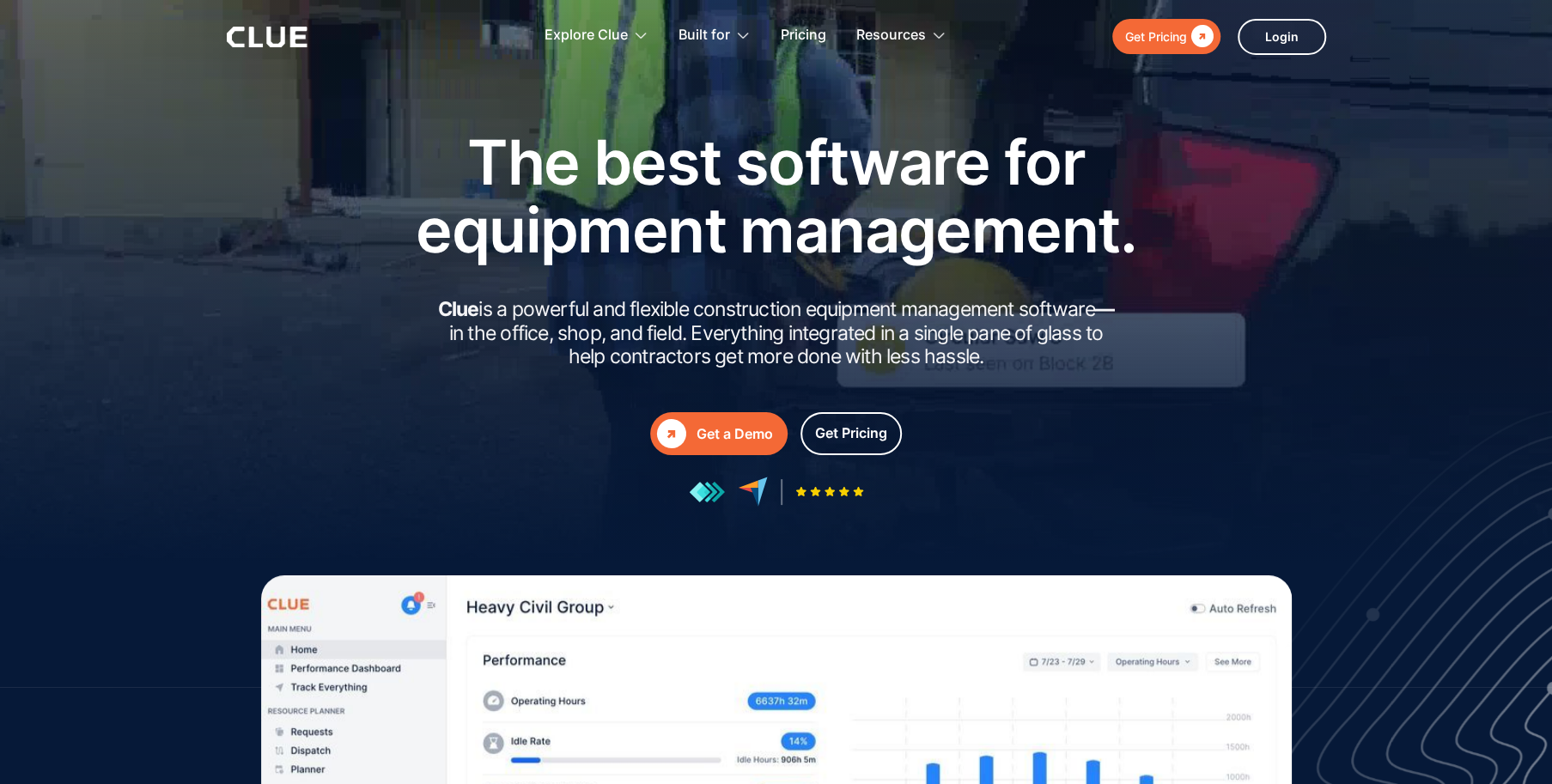
click at [725, 435] on div "Get a Demo" at bounding box center [734, 433] width 77 height 21
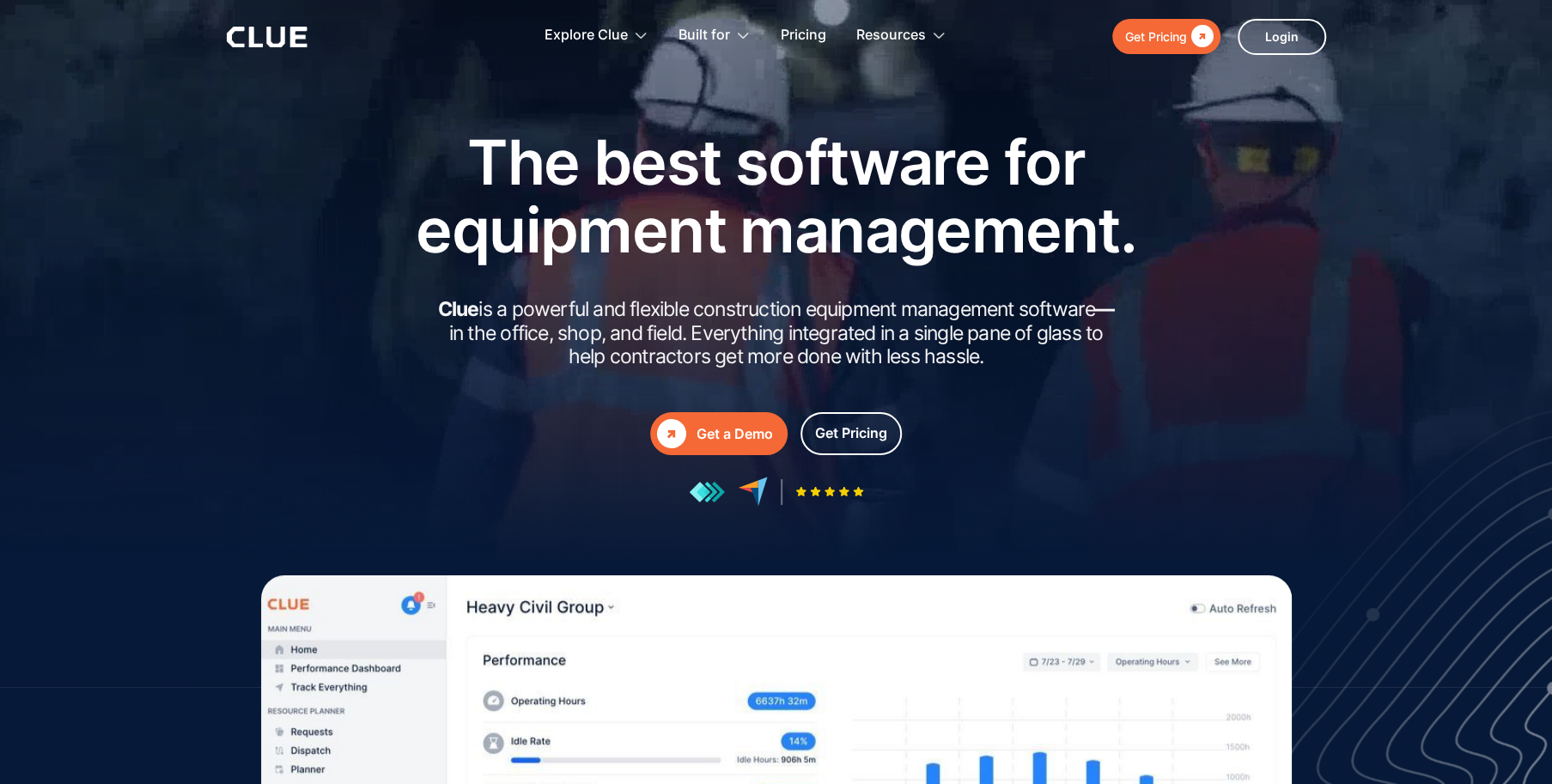
click at [715, 413] on link " Get a Demo" at bounding box center [719, 433] width 138 height 43
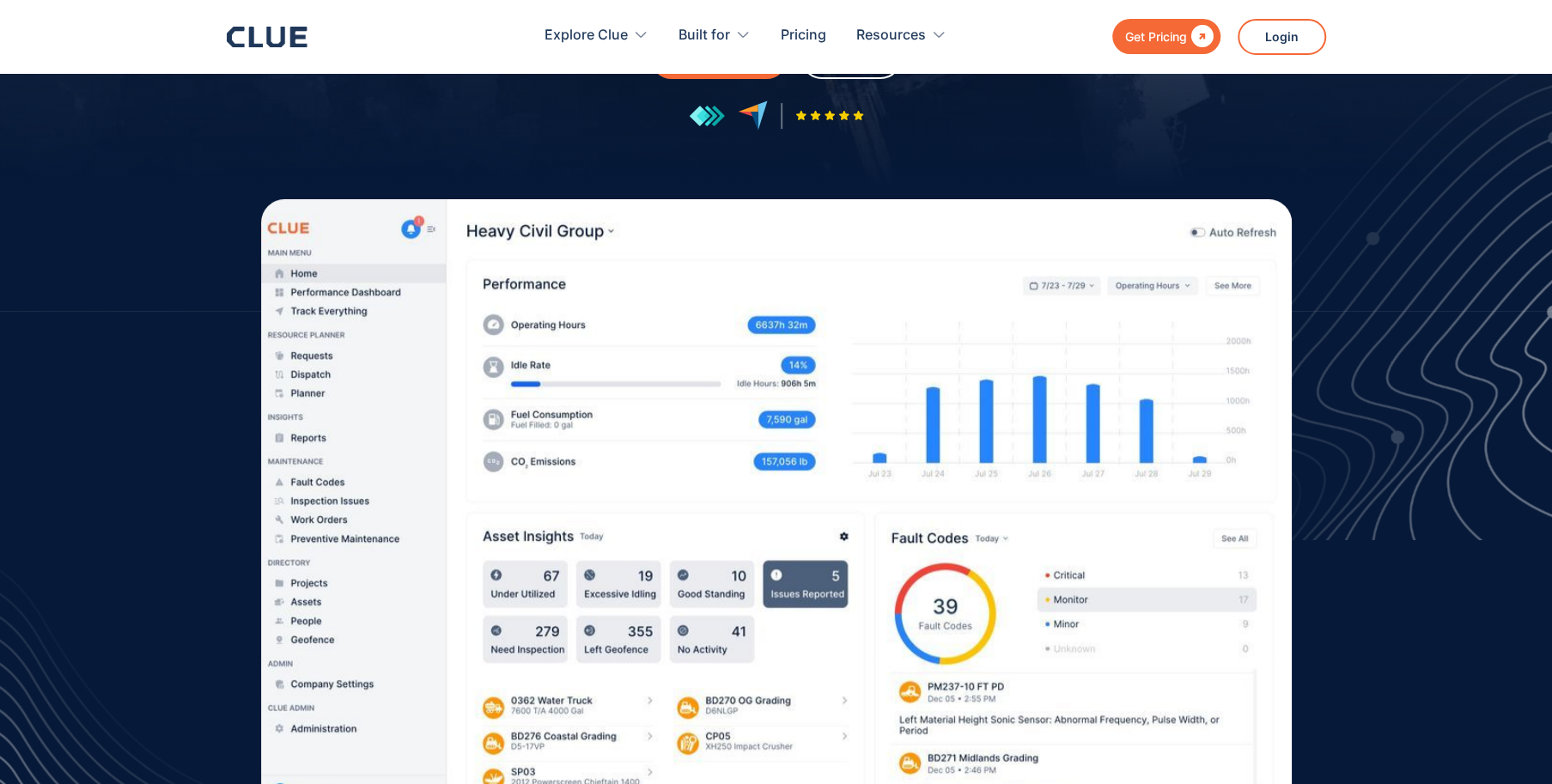
scroll to position [429, 0]
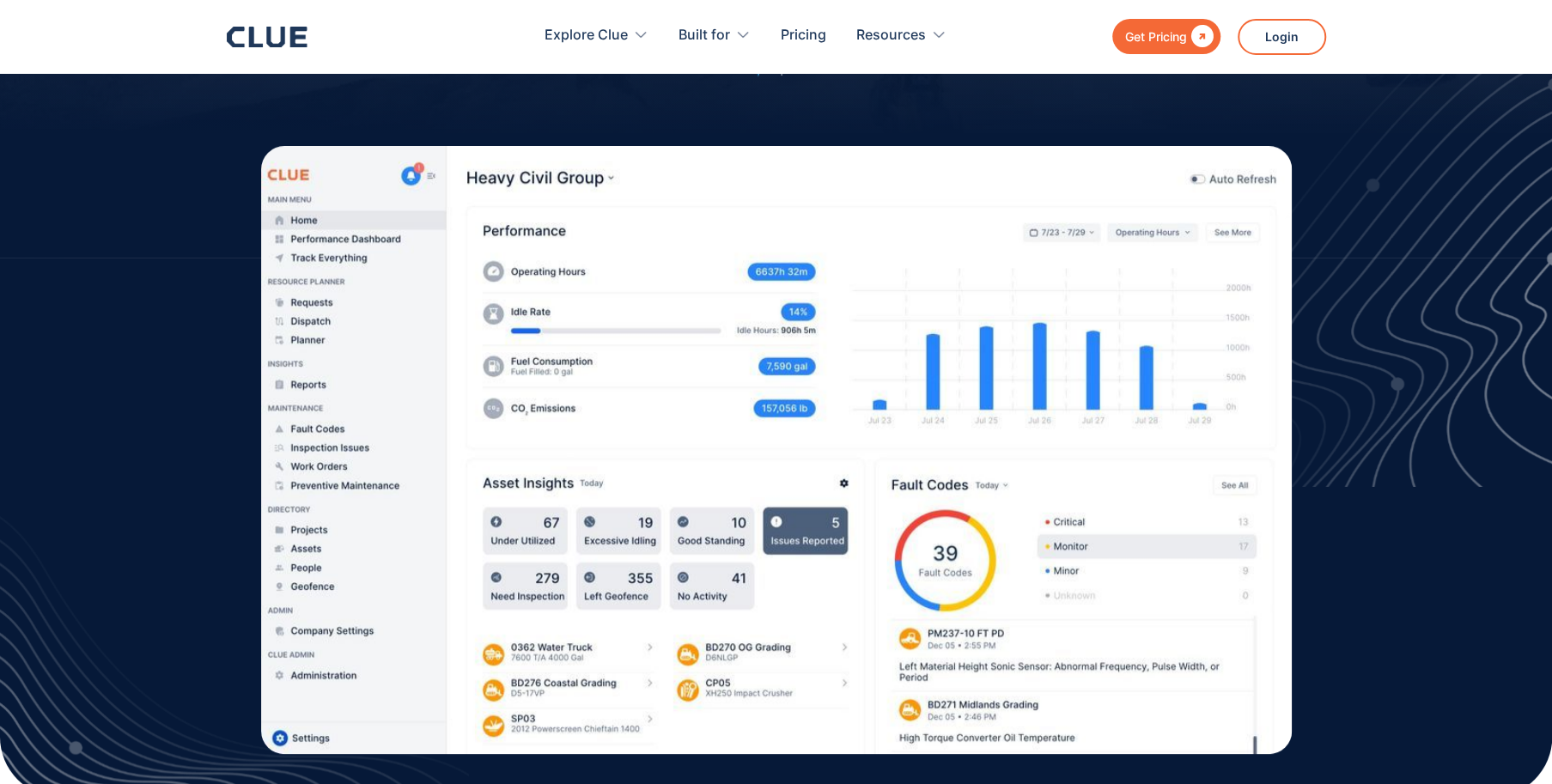
click at [817, 507] on img at bounding box center [776, 450] width 1031 height 608
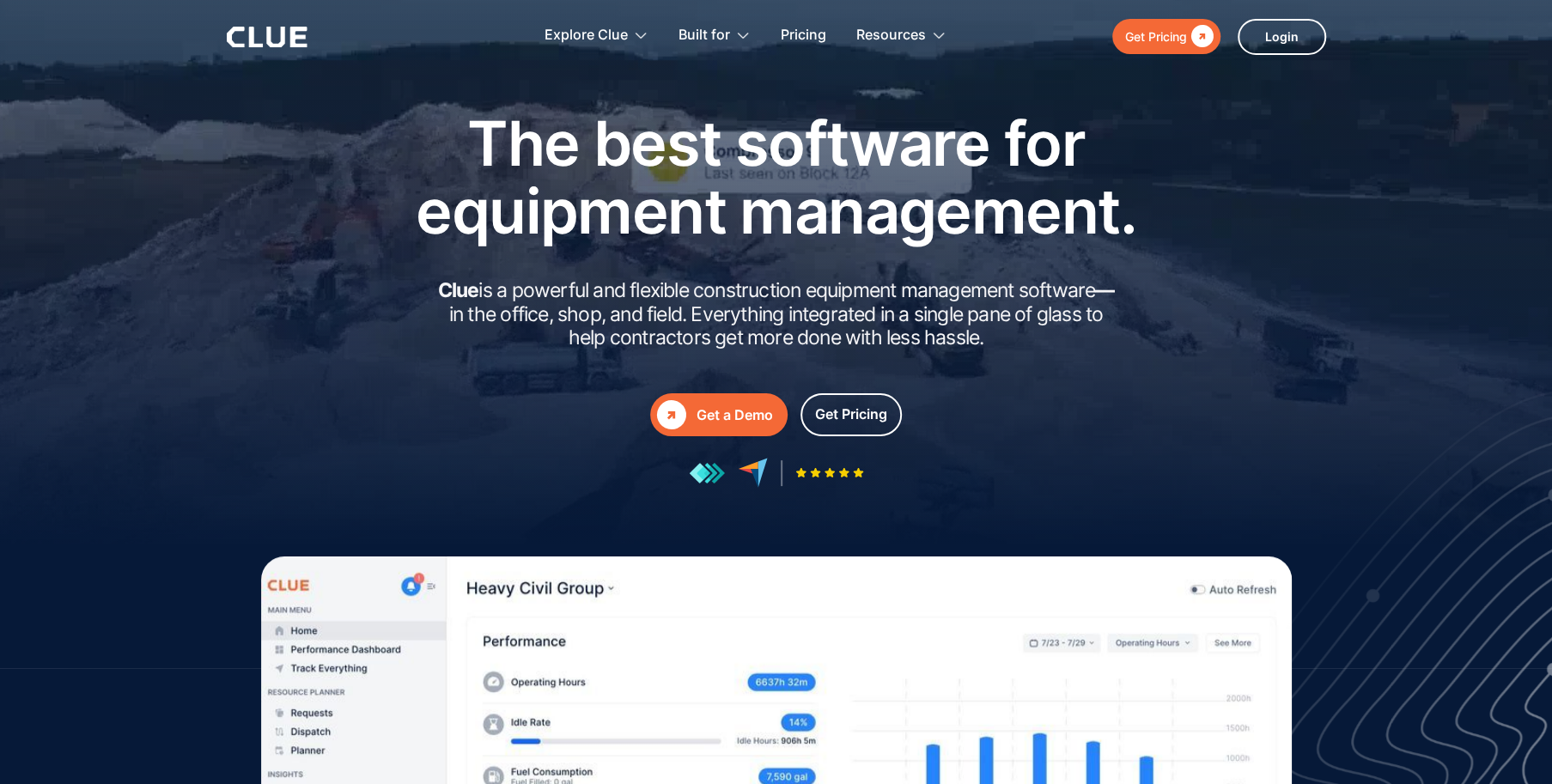
scroll to position [0, 0]
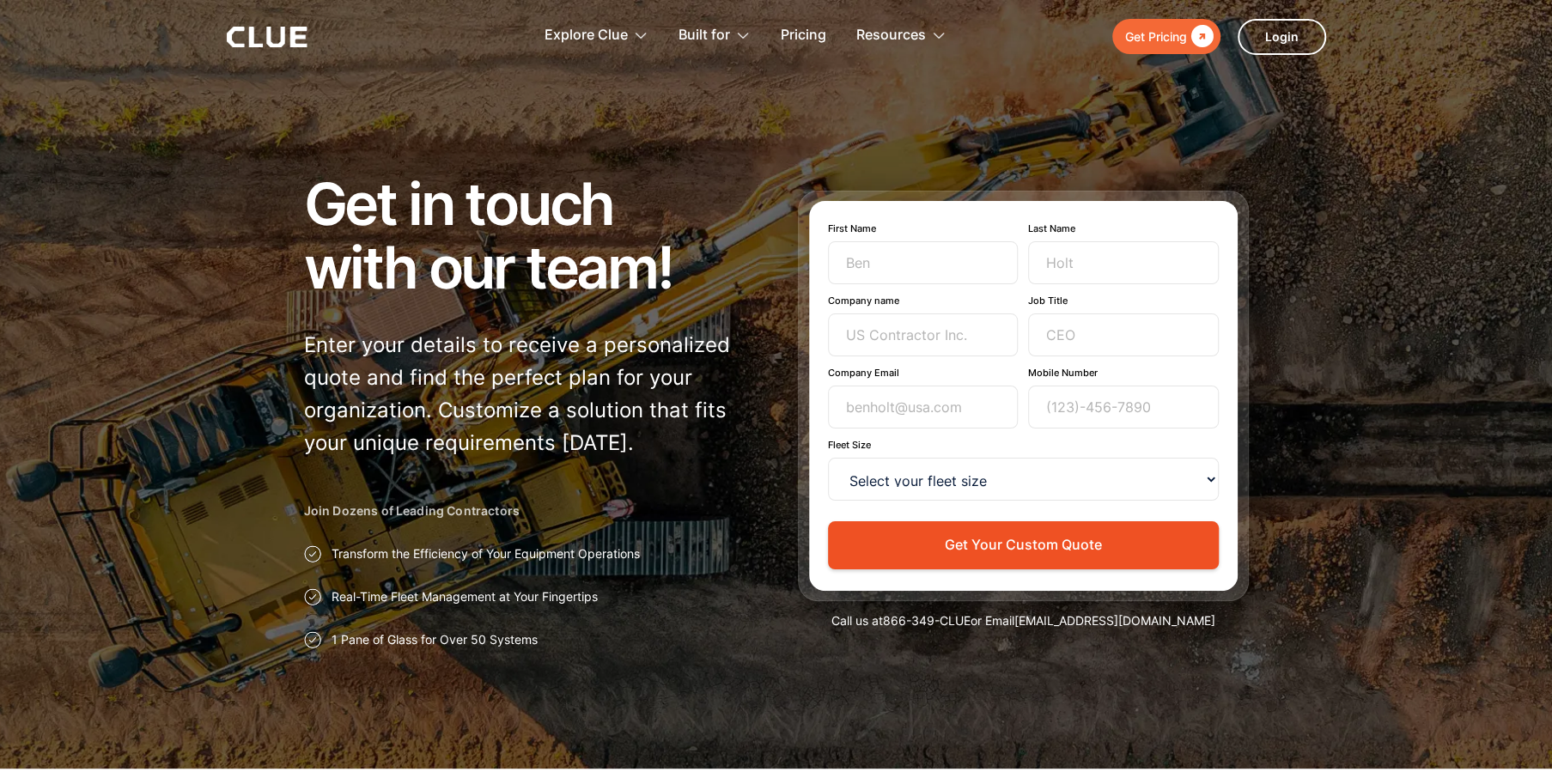
drag, startPoint x: 341, startPoint y: 38, endPoint x: 205, endPoint y: 37, distance: 136.0
click at [205, 37] on header "Get Pricing  Explore Clue Solutions Tailored solutions for your construction e…" at bounding box center [776, 36] width 1552 height 73
